Goal: Use online tool/utility: Use online tool/utility

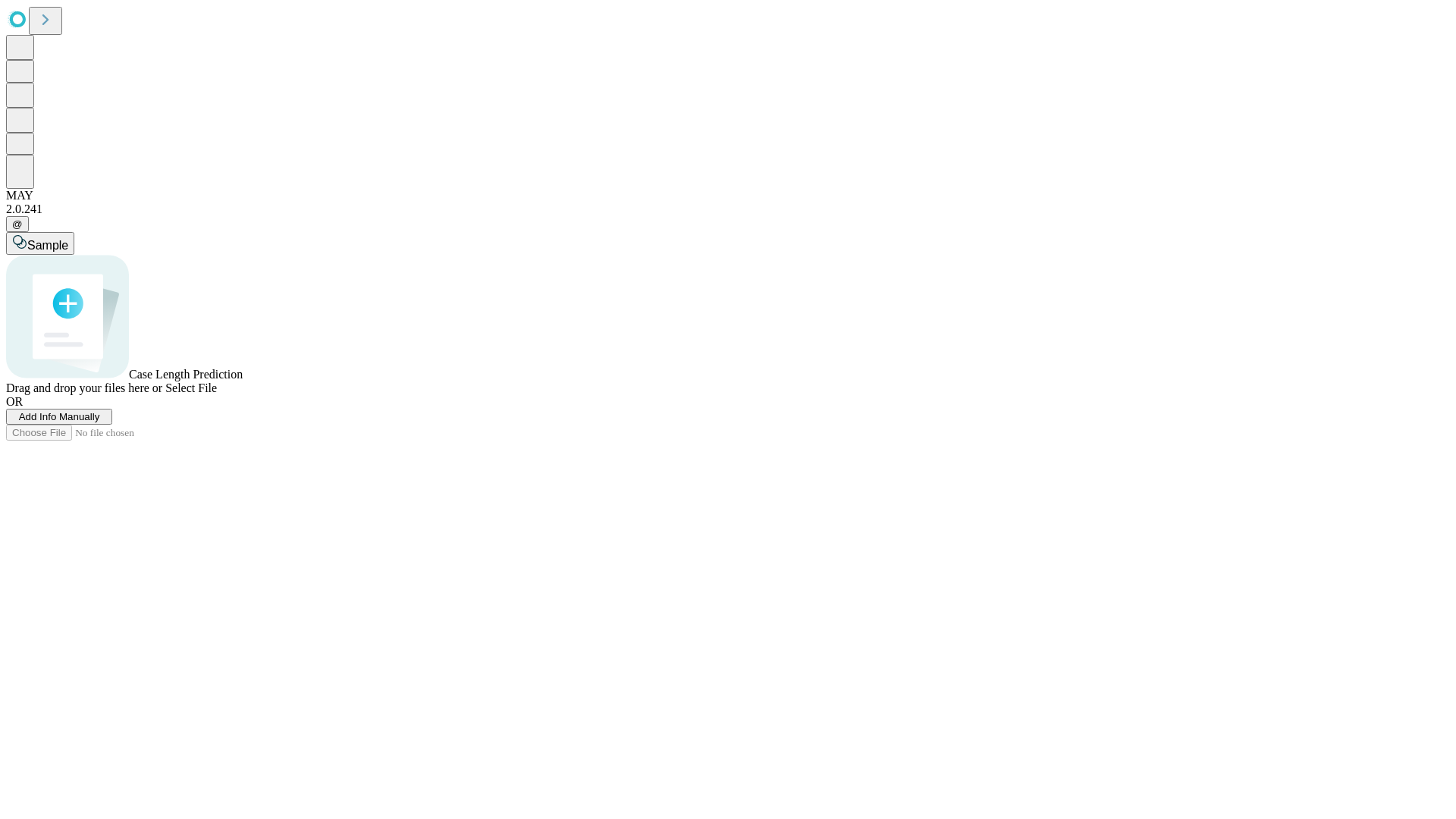
click at [100, 423] on span "Add Info Manually" at bounding box center [59, 416] width 81 height 12
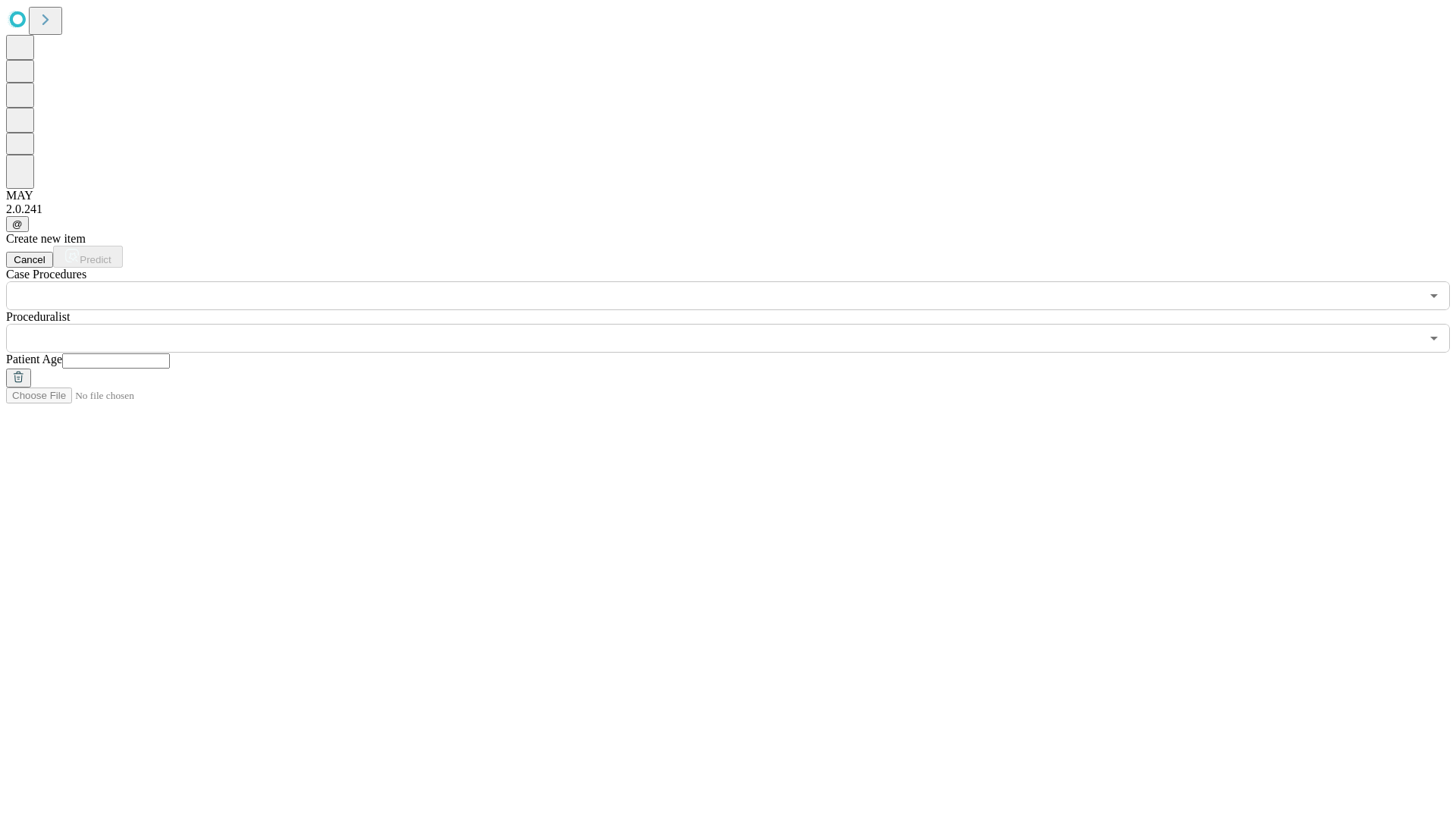
click at [170, 353] on input "text" at bounding box center [116, 361] width 108 height 15
type input "**"
click at [739, 324] on input "text" at bounding box center [714, 338] width 1415 height 29
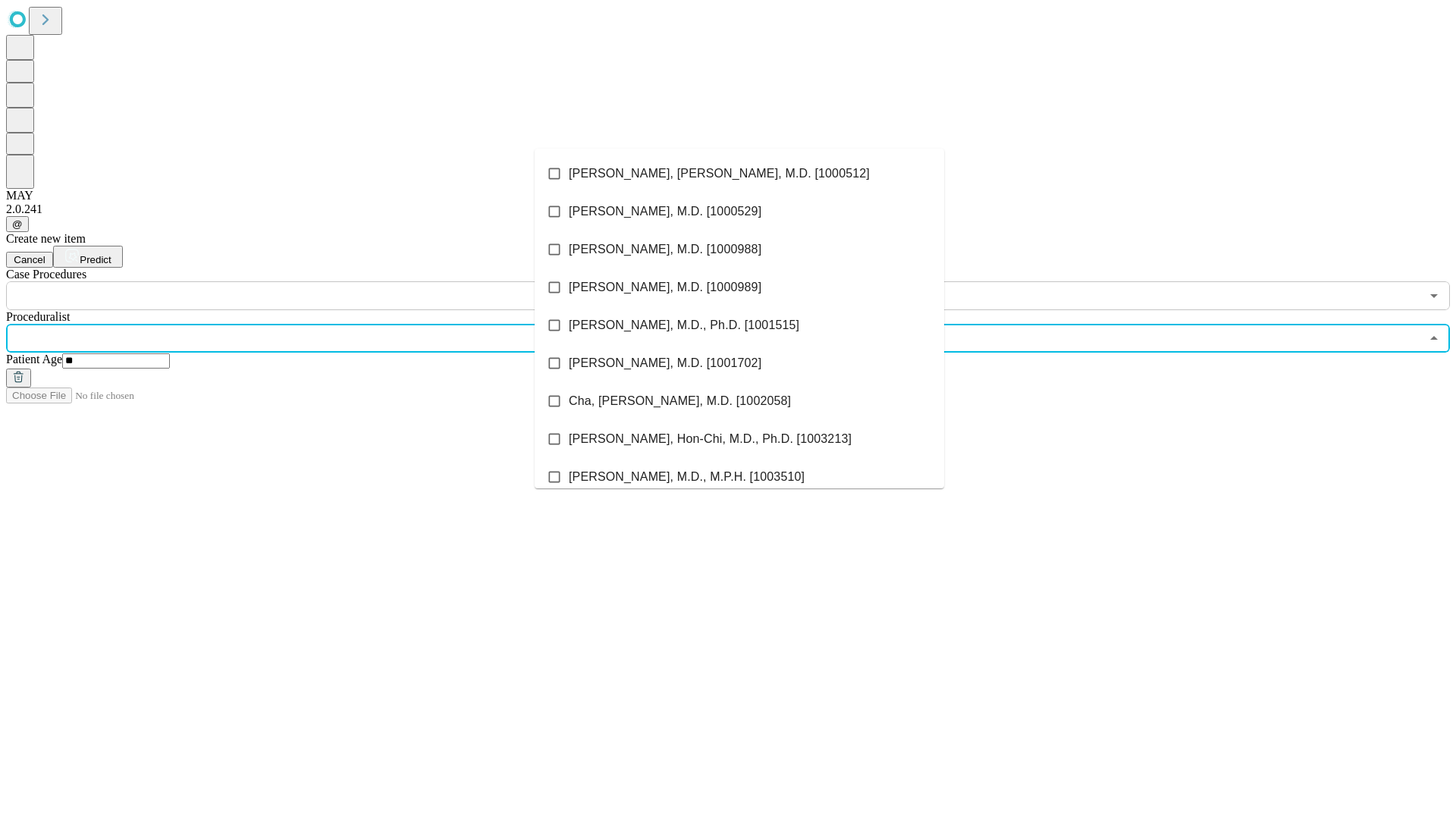
click at [740, 174] on li "[PERSON_NAME], [PERSON_NAME], M.D. [1000512]" at bounding box center [740, 174] width 410 height 38
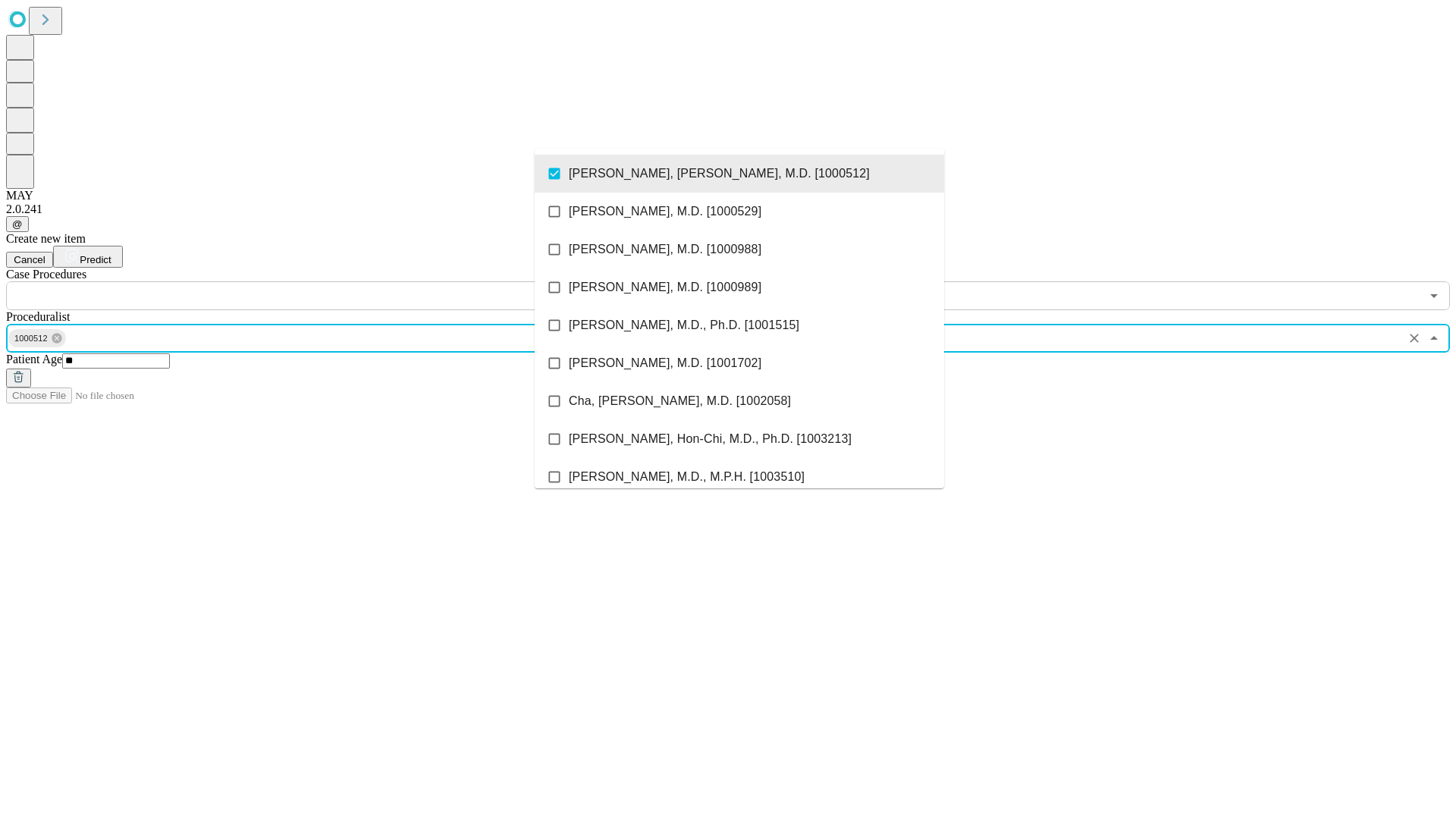
click at [318, 281] on input "text" at bounding box center [714, 296] width 1415 height 29
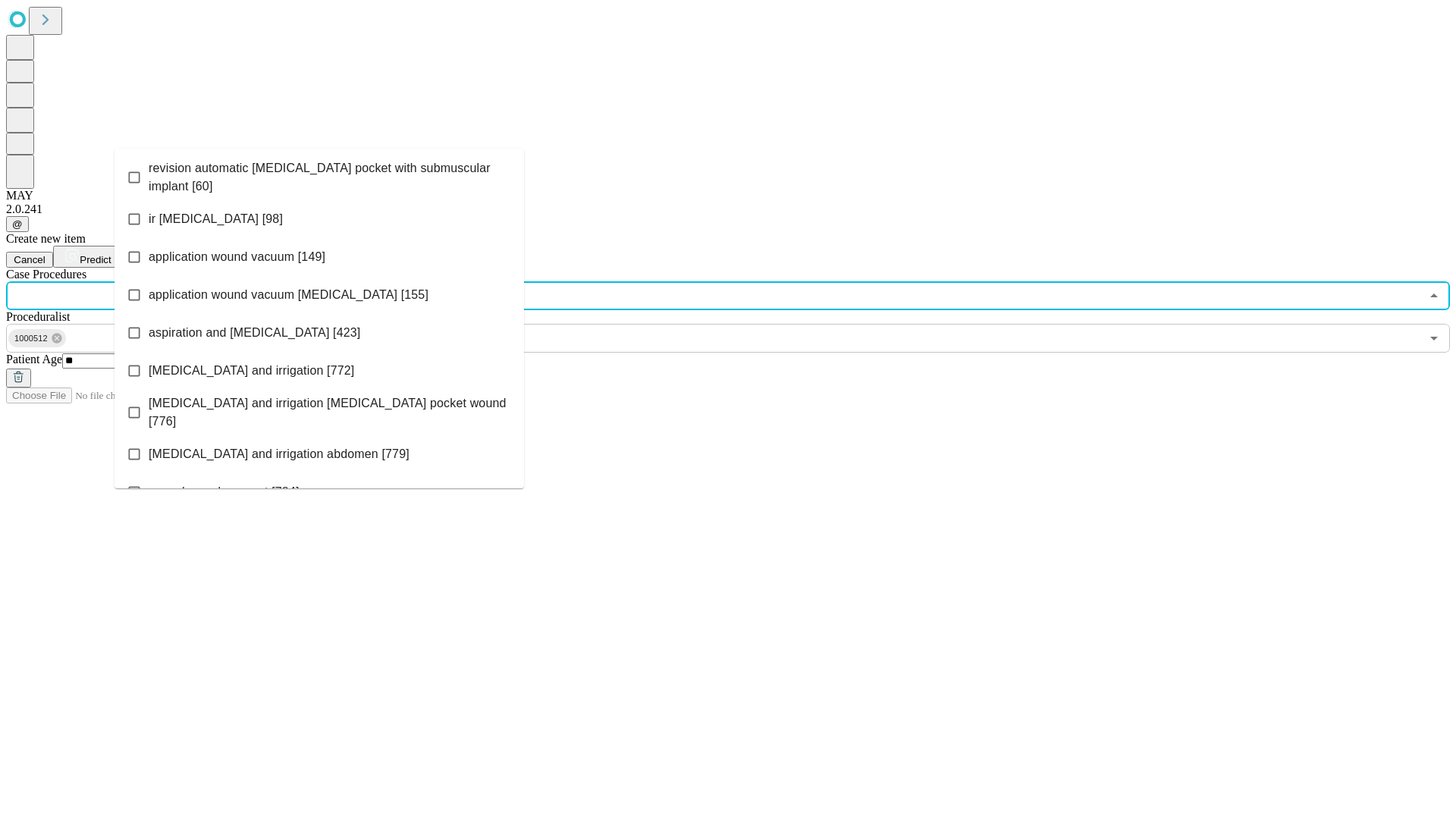
click at [319, 174] on span "revision automatic [MEDICAL_DATA] pocket with submuscular implant [60]" at bounding box center [330, 177] width 363 height 37
click at [111, 254] on span "Predict" at bounding box center [95, 260] width 31 height 12
